Goal: Task Accomplishment & Management: Use online tool/utility

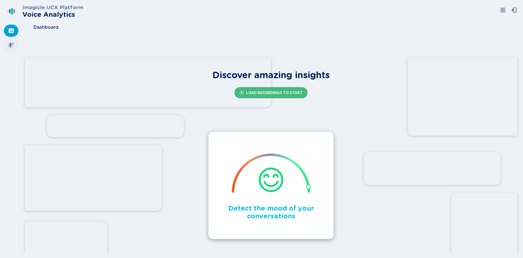
click at [12, 46] on icon at bounding box center [11, 45] width 5 height 5
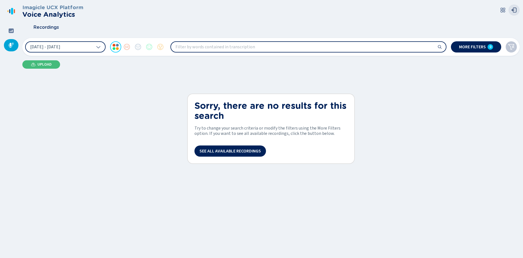
click at [515, 12] on icon at bounding box center [515, 10] width 6 height 6
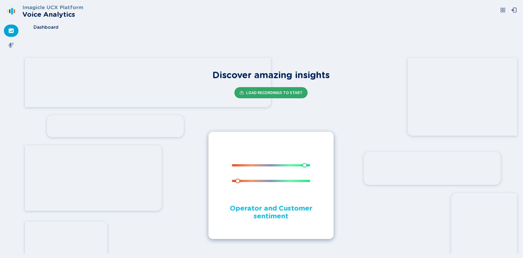
click at [281, 93] on span "Load Recordings to start" at bounding box center [274, 93] width 56 height 4
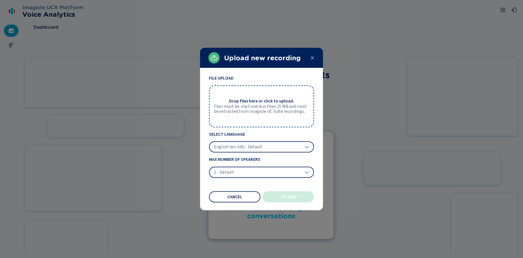
click at [313, 60] on div "Upload new recording" at bounding box center [261, 58] width 123 height 20
click at [312, 57] on icon at bounding box center [312, 57] width 3 height 3
